Goal: Navigation & Orientation: Find specific page/section

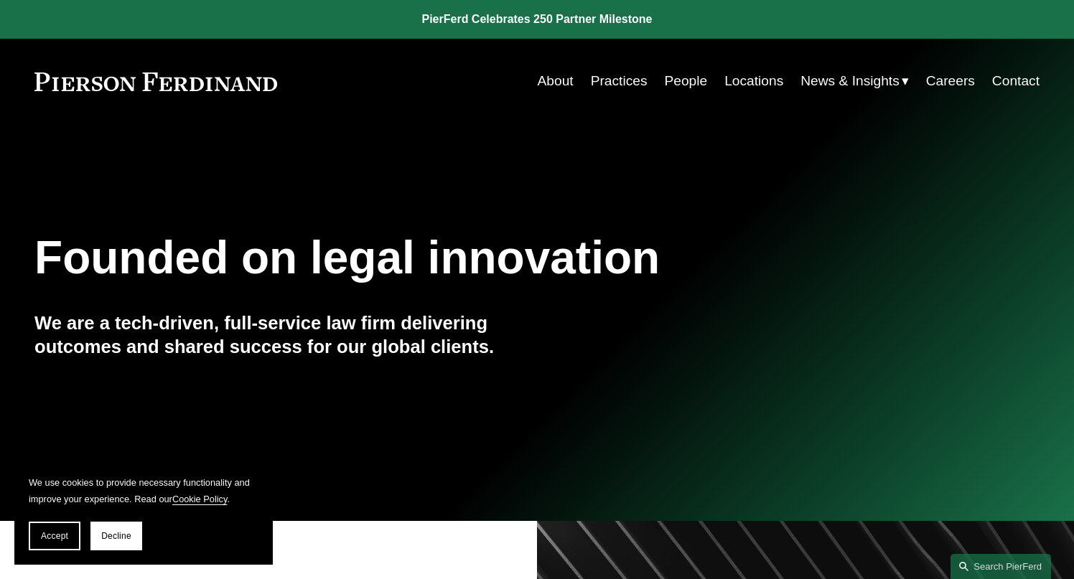
click at [929, 74] on link "Careers" at bounding box center [950, 80] width 49 height 27
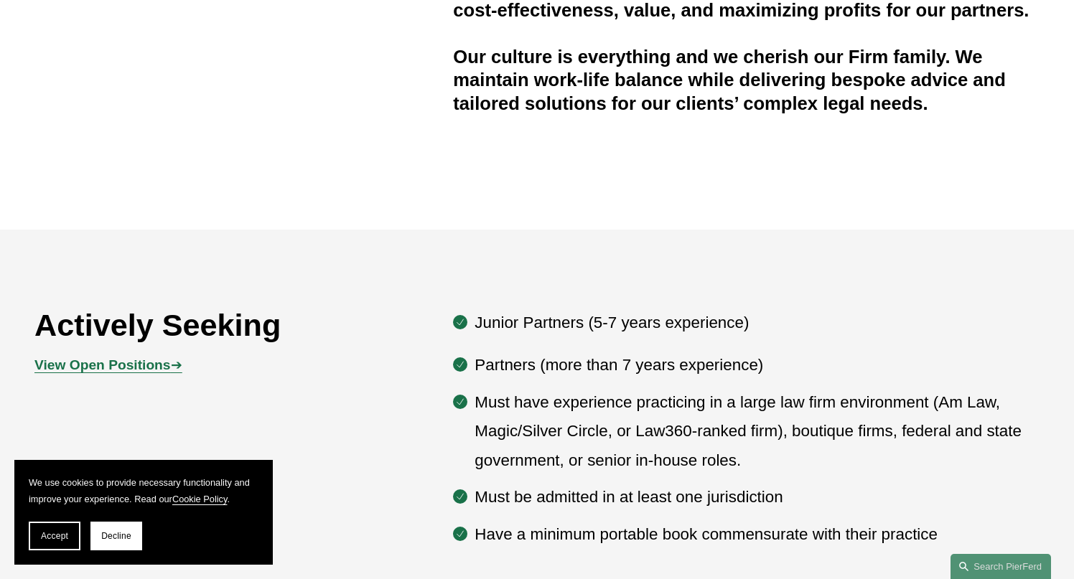
scroll to position [567, 0]
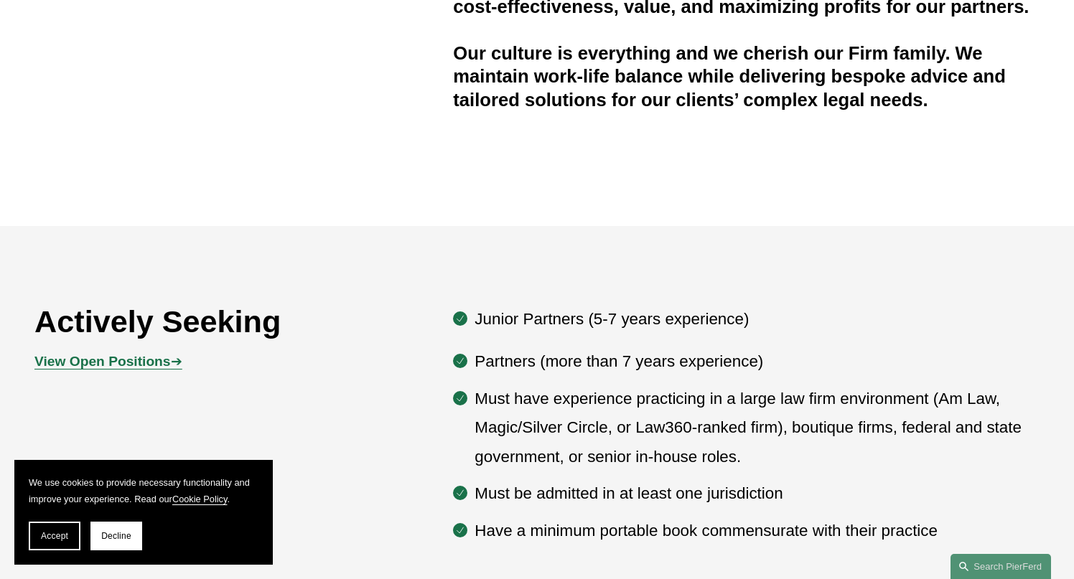
click at [157, 364] on strong "View Open Positions" at bounding box center [102, 361] width 136 height 15
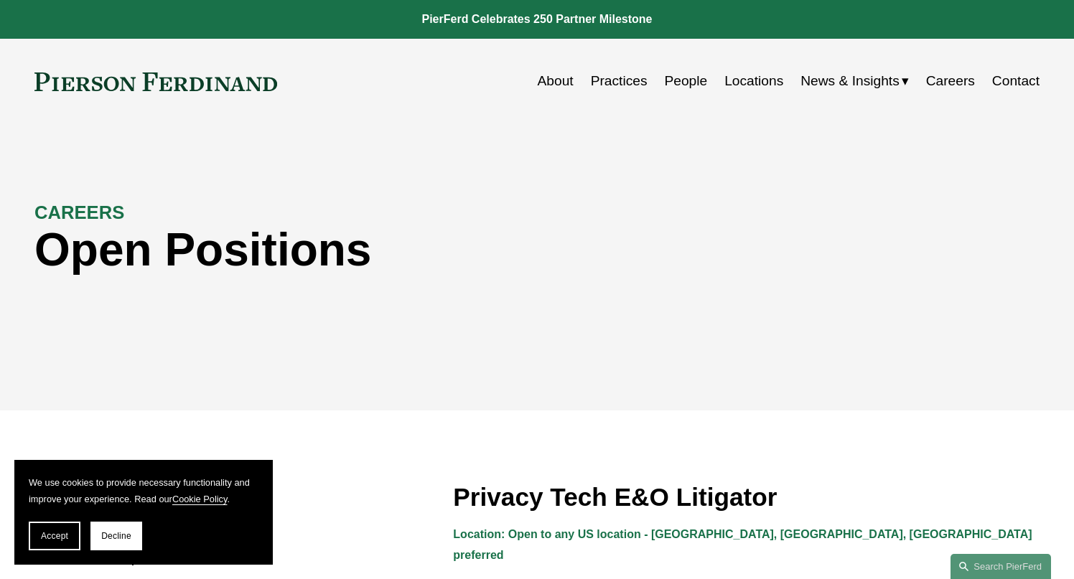
click at [550, 80] on link "About" at bounding box center [556, 80] width 36 height 27
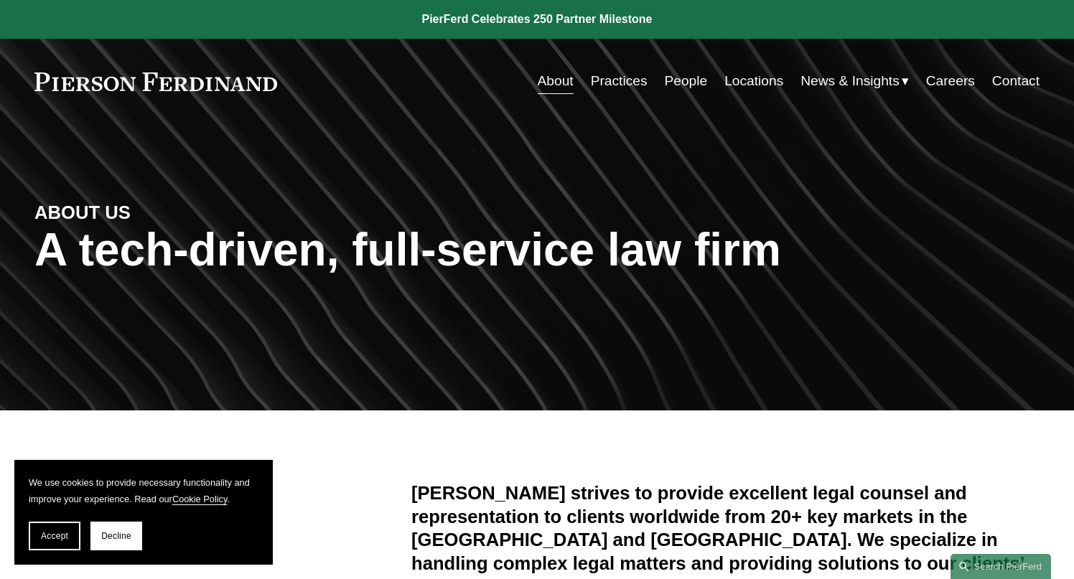
click at [937, 80] on link "Careers" at bounding box center [950, 80] width 49 height 27
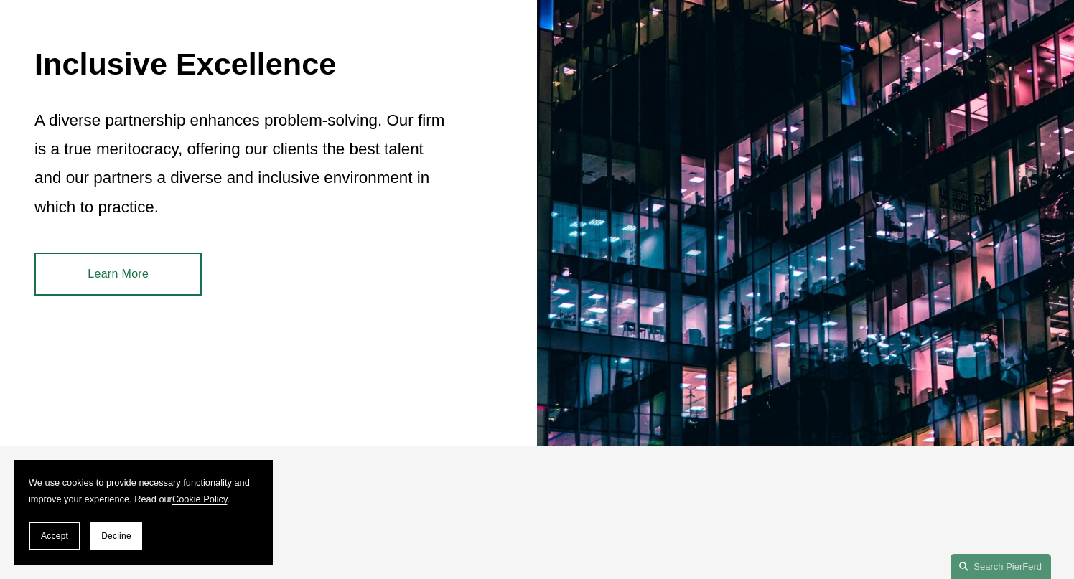
scroll to position [1397, 0]
